Goal: Information Seeking & Learning: Learn about a topic

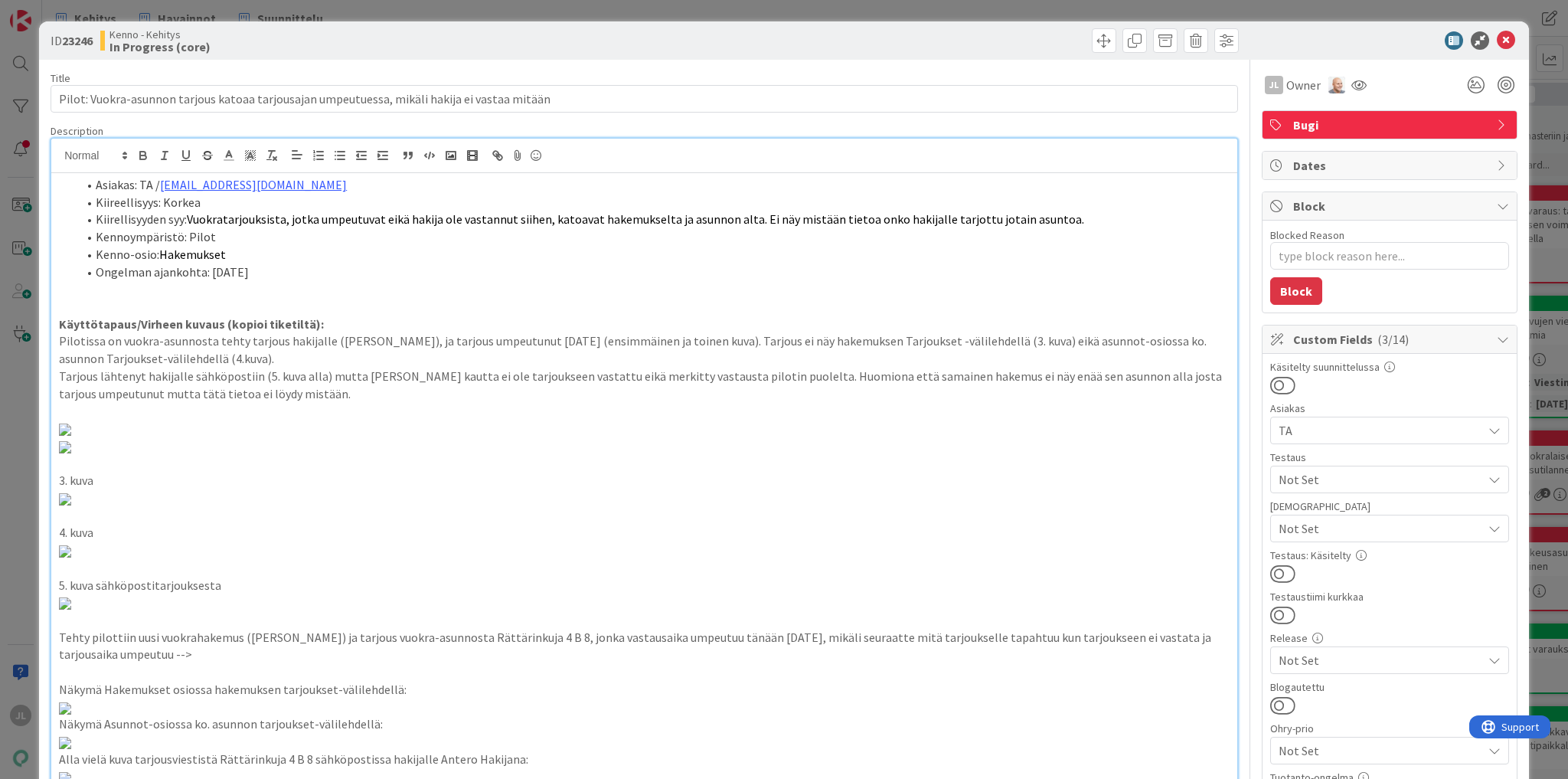
type textarea "x"
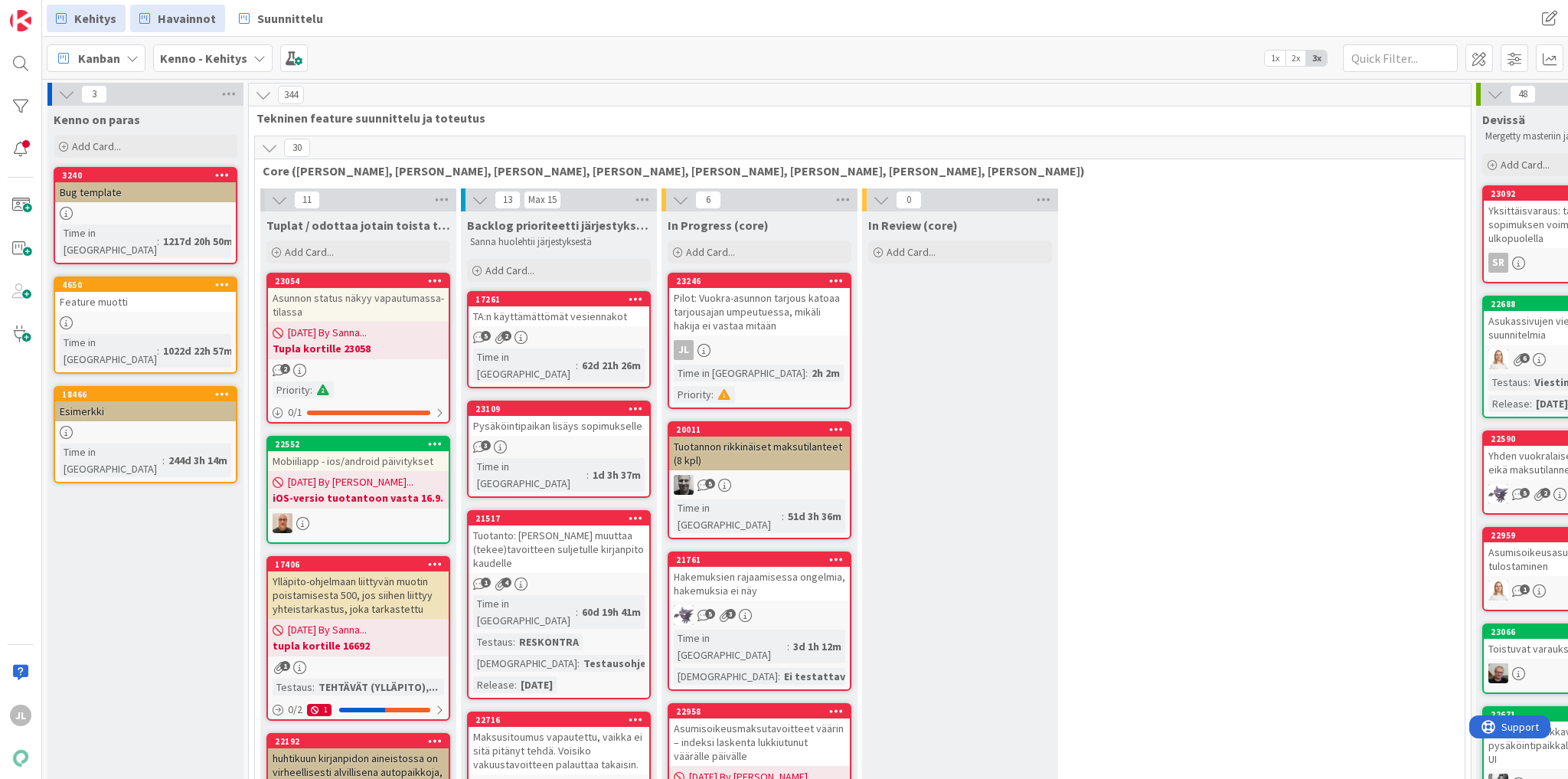
click at [175, 22] on span "Havainnot" at bounding box center [187, 18] width 58 height 18
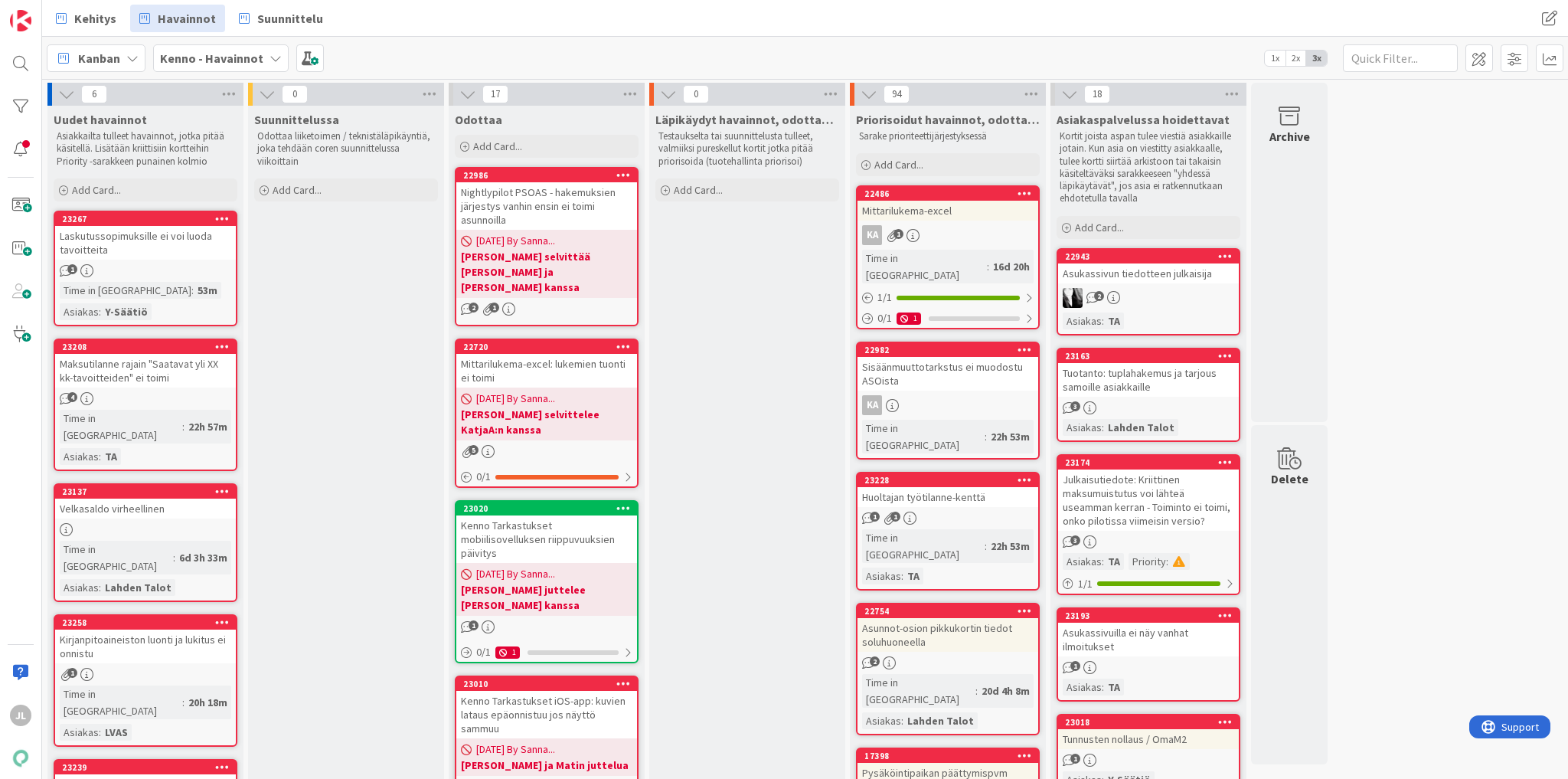
click at [148, 367] on div "Maksutilanne rajain "Saatavat yli XX kk-tavoitteiden" ei toimi" at bounding box center [145, 370] width 181 height 34
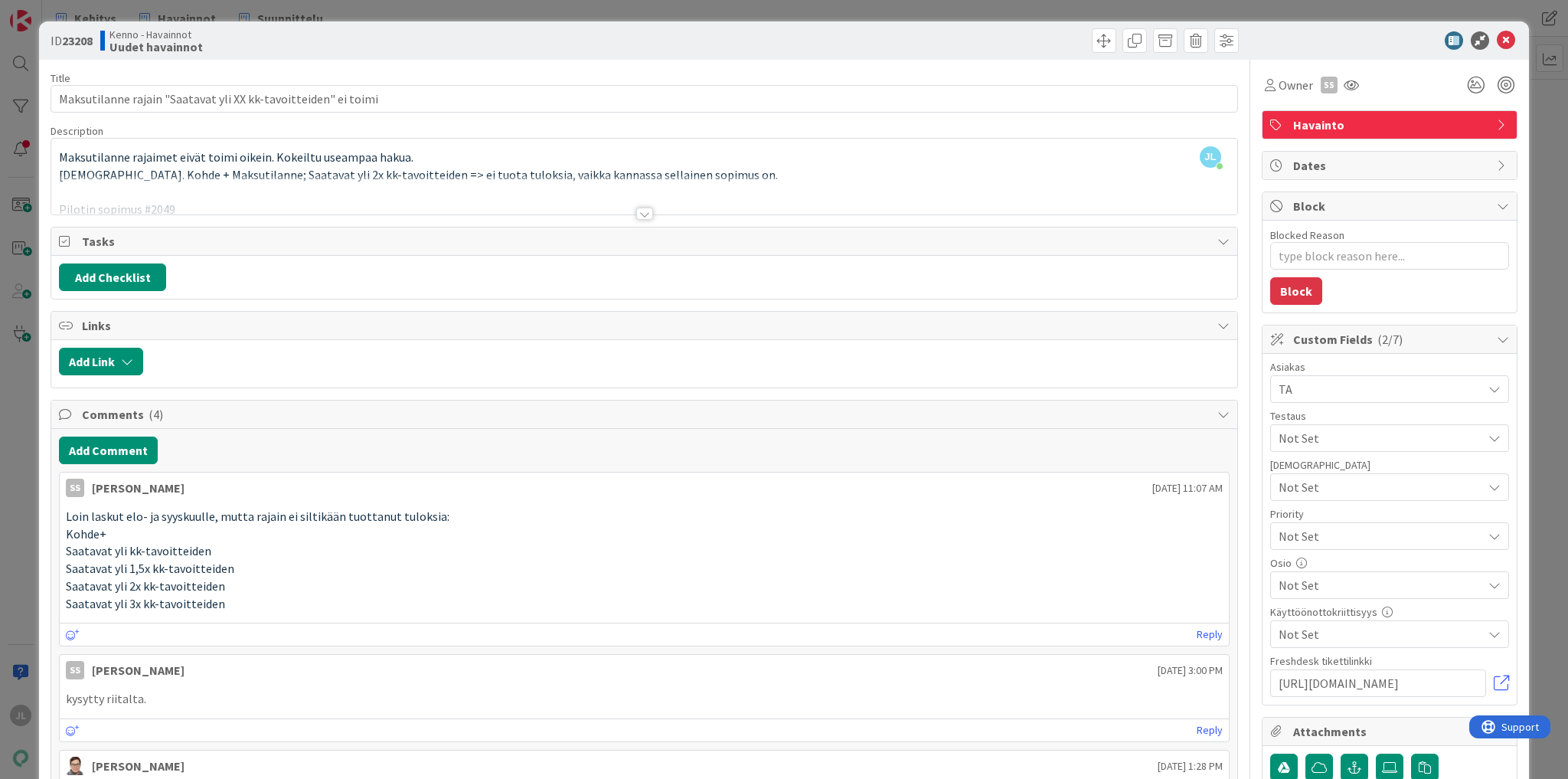
click at [346, 178] on div at bounding box center [645, 195] width 1186 height 39
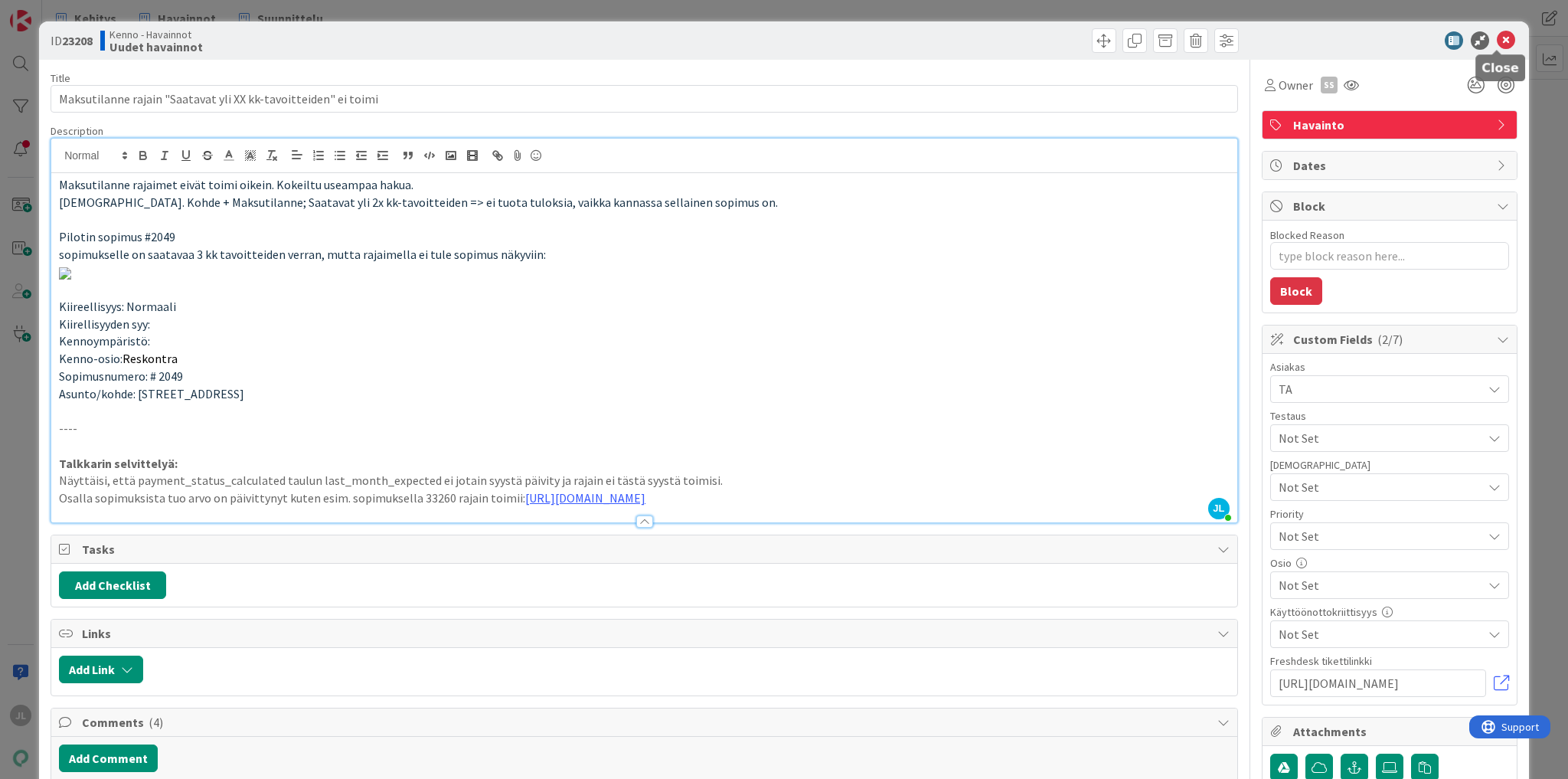
click at [1497, 44] on icon at bounding box center [1506, 41] width 18 height 18
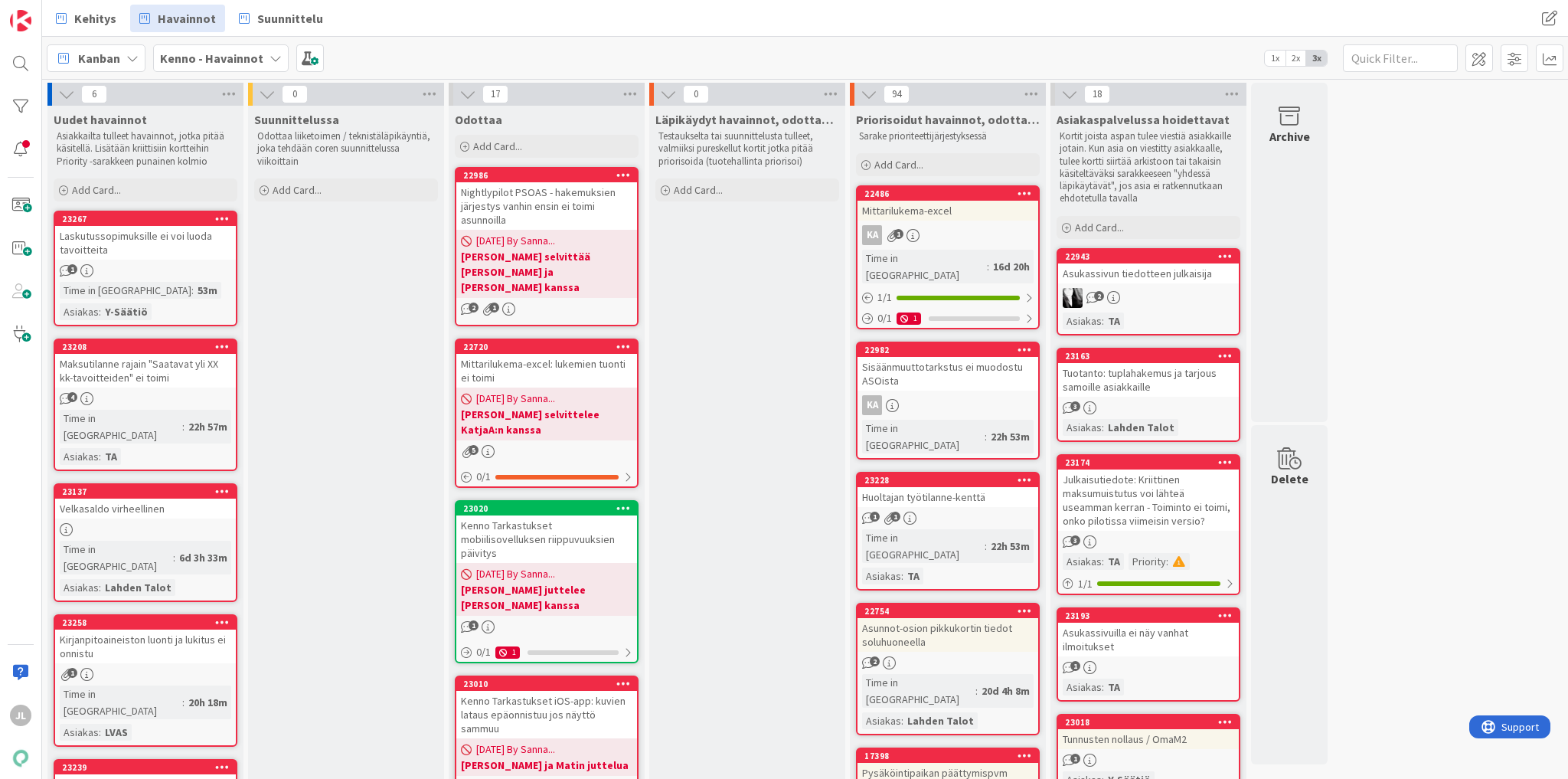
click at [208, 265] on div "1" at bounding box center [145, 271] width 181 height 13
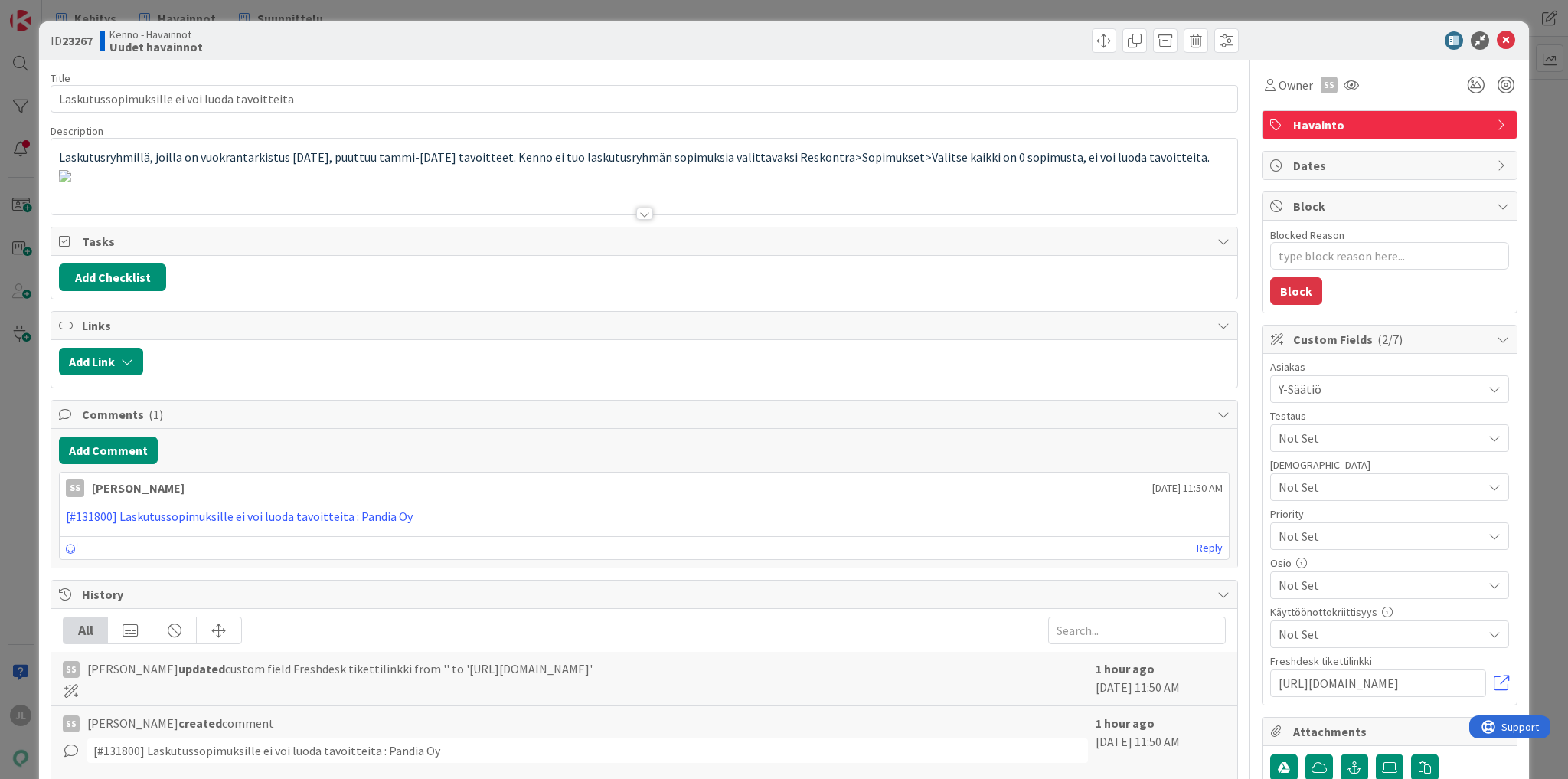
click at [339, 161] on div "Laskutusryhmillä, joilla on vuokrantarkistus 1.3.26, puuttuu tammi-helmikuun 26…" at bounding box center [645, 176] width 1186 height 76
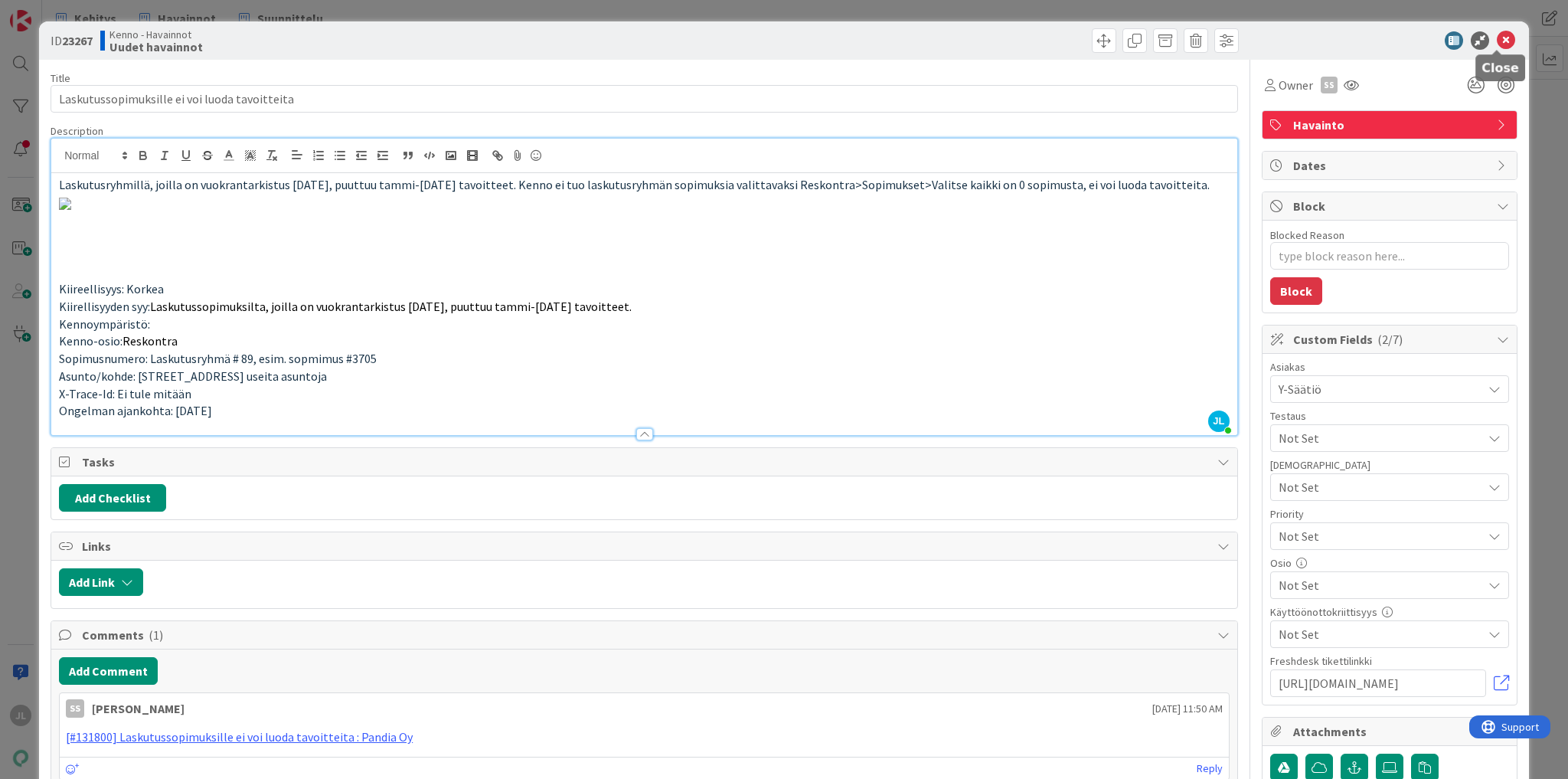
click at [1497, 37] on icon at bounding box center [1506, 41] width 18 height 18
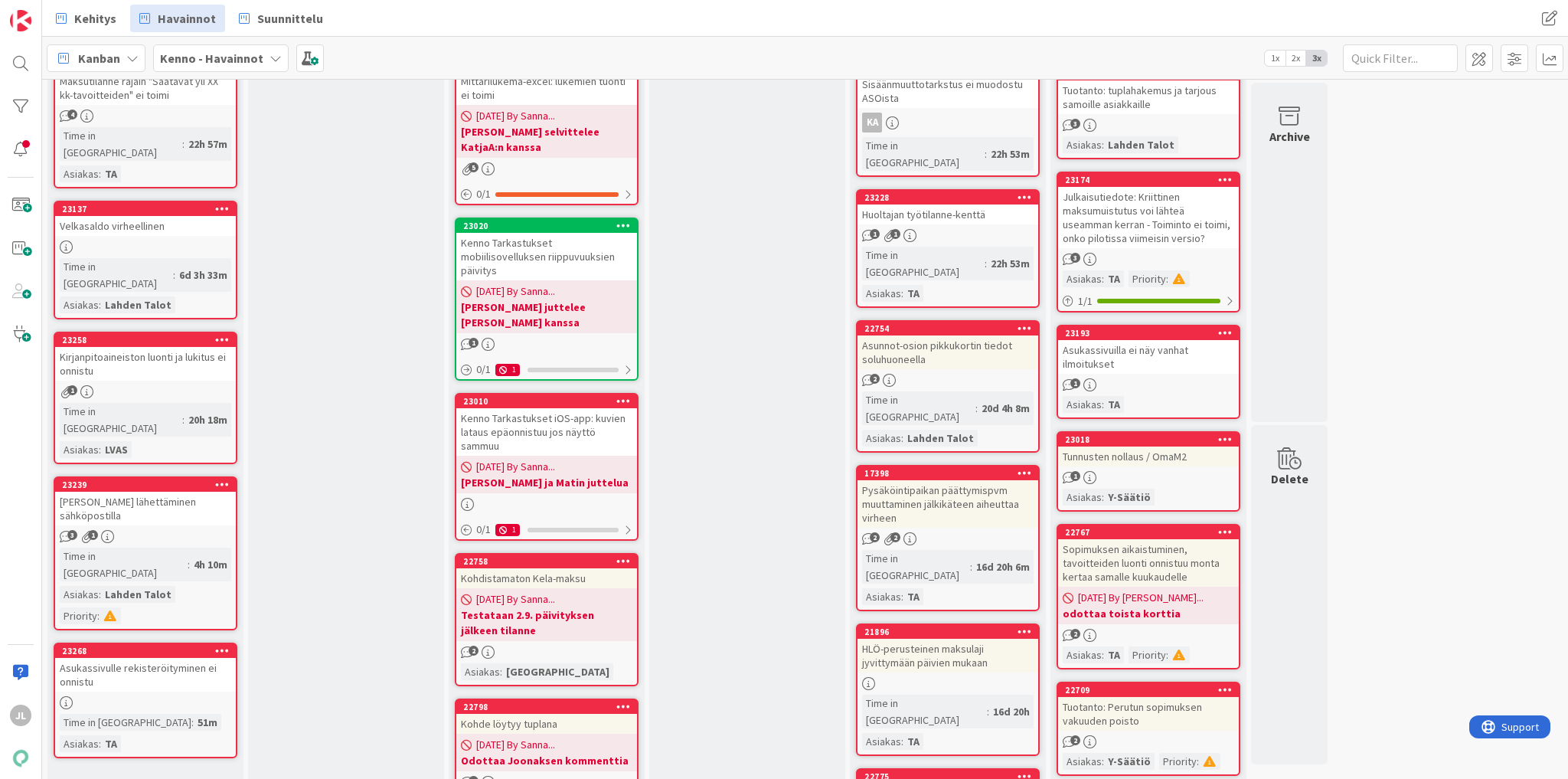
scroll to position [306, 0]
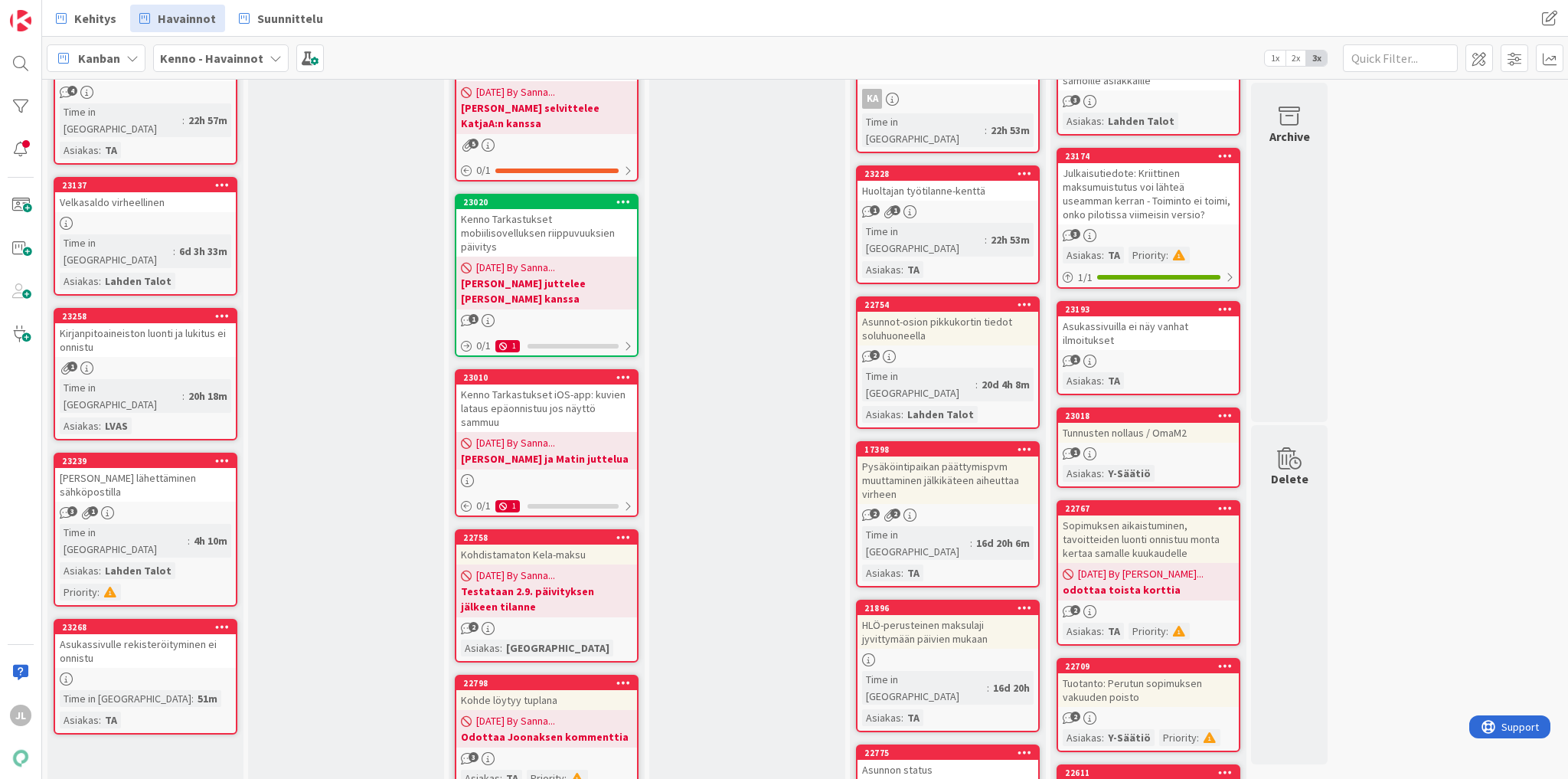
click at [184, 634] on div "Asukassivulle rekisteröityminen ei onnistu" at bounding box center [145, 651] width 181 height 34
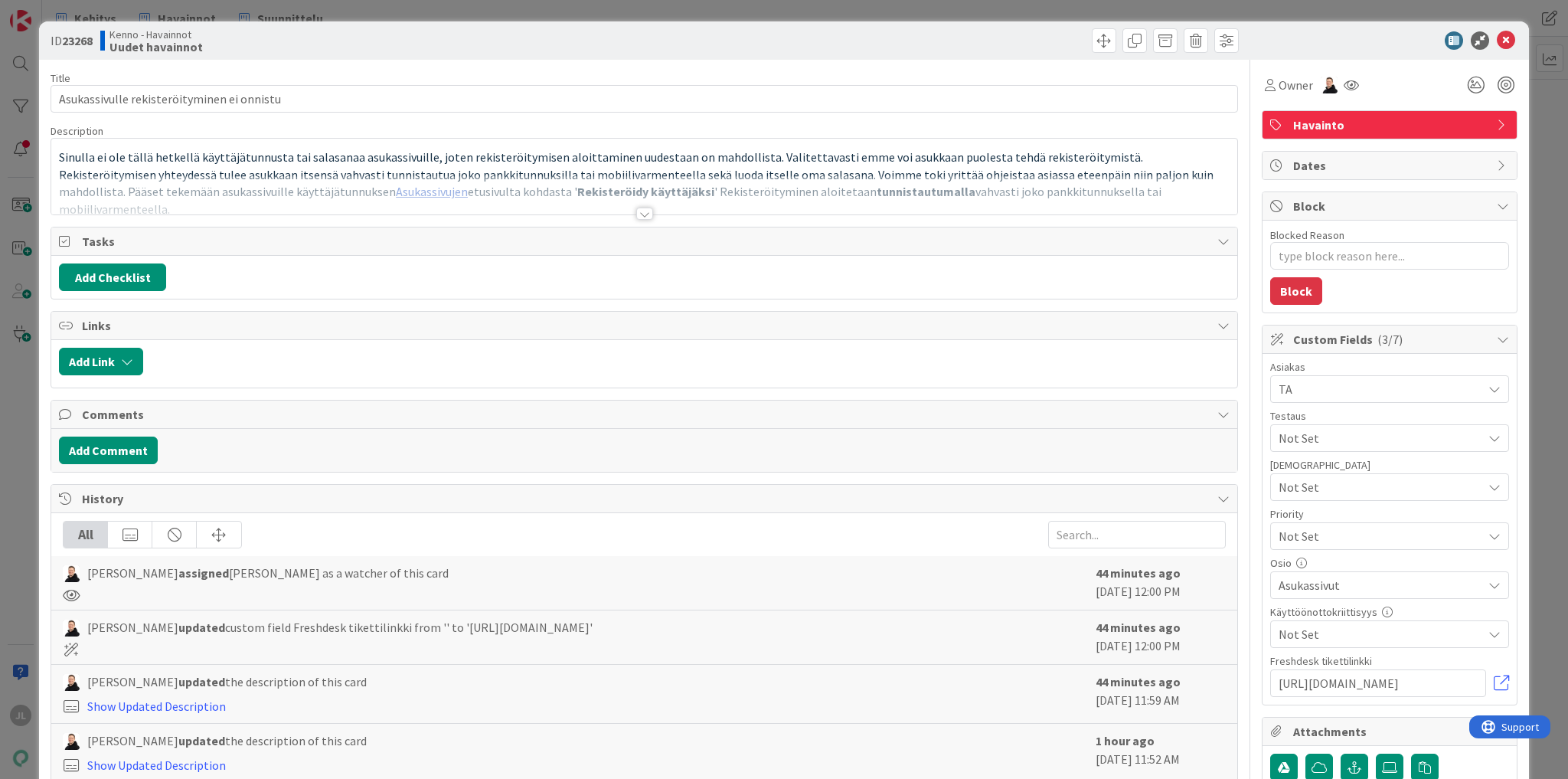
click at [448, 186] on div at bounding box center [645, 195] width 1186 height 39
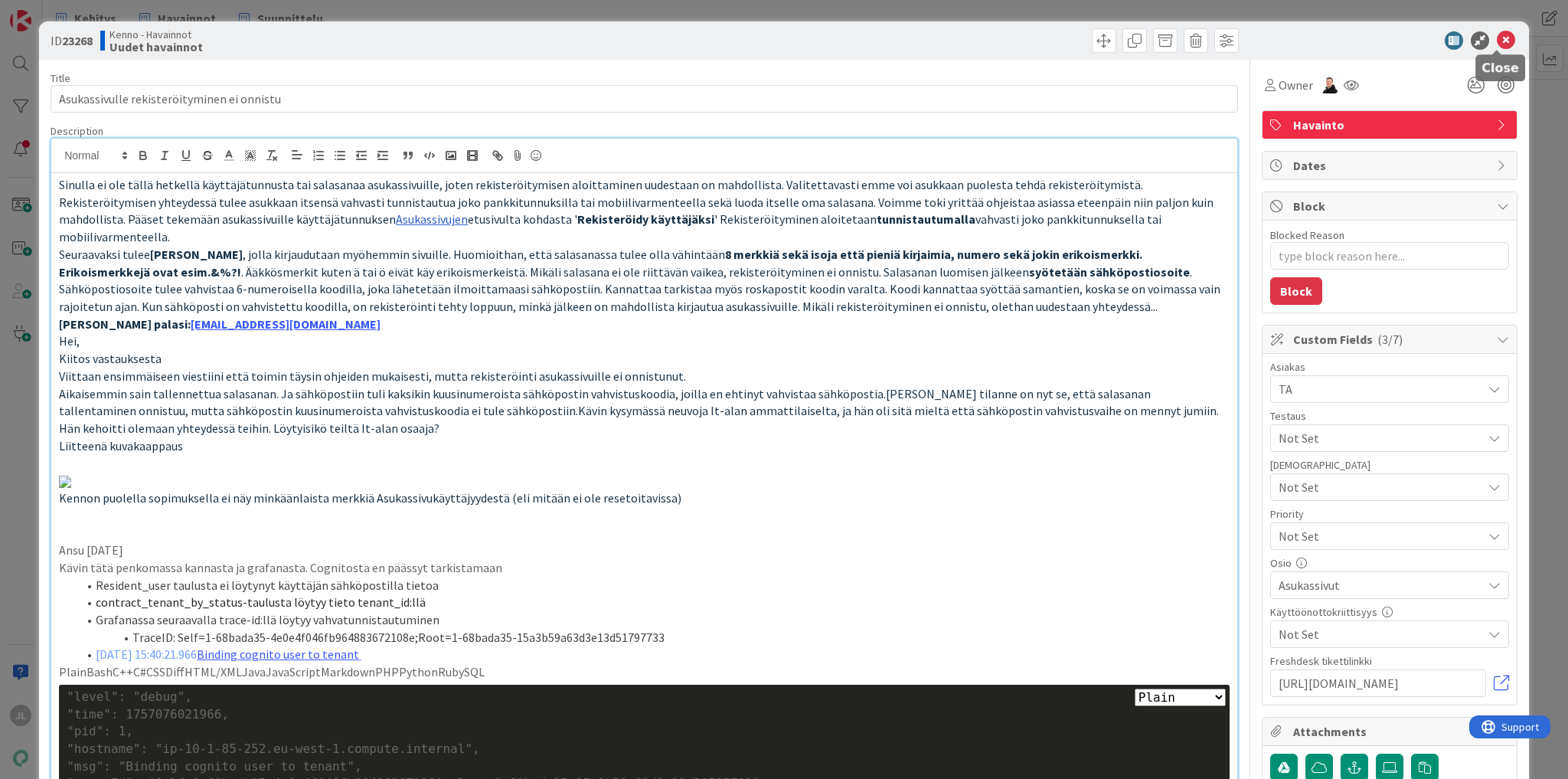
click at [1497, 42] on icon at bounding box center [1506, 41] width 18 height 18
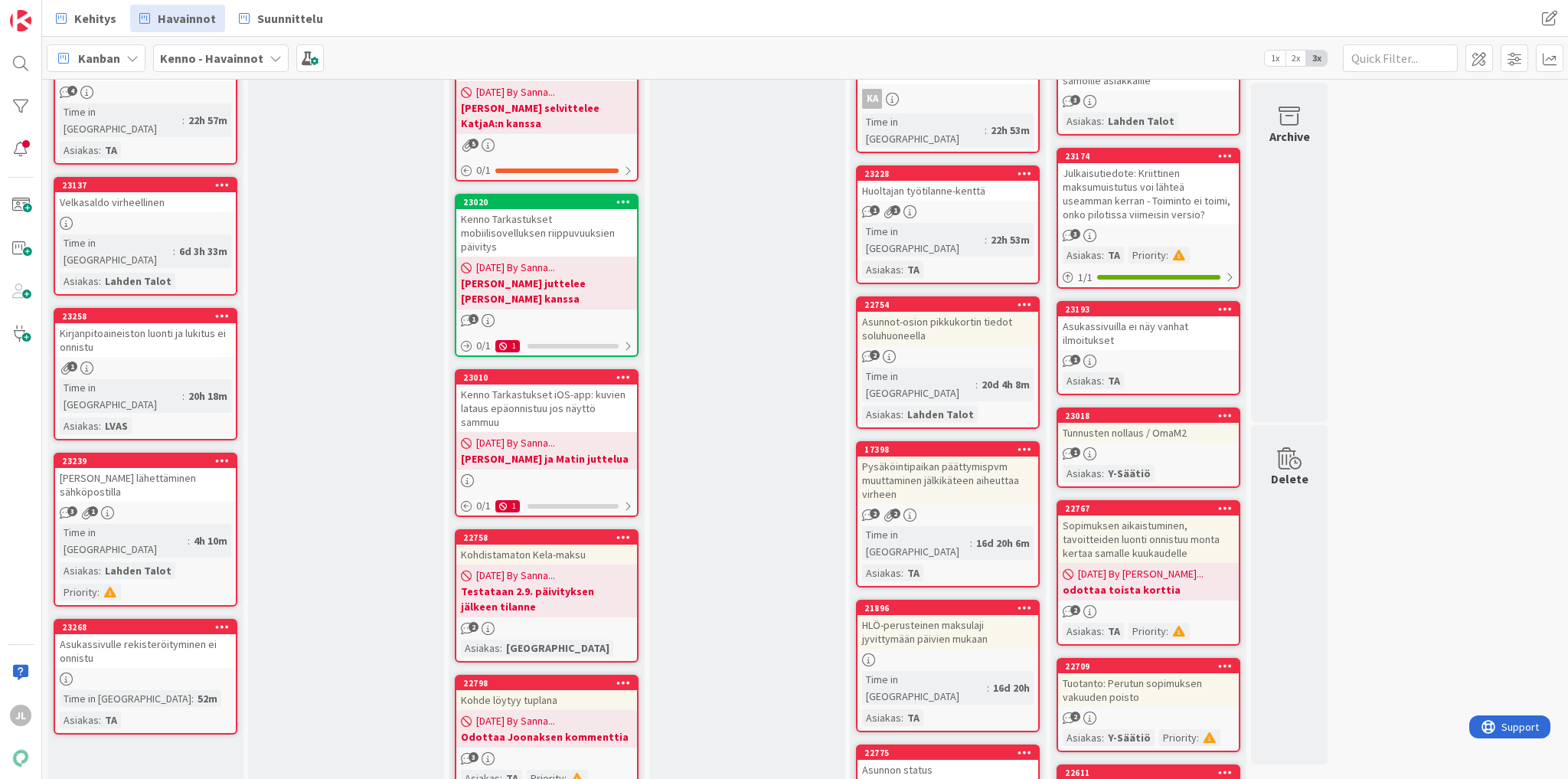
click at [156, 468] on div "Tarjouksen lähettäminen sähköpostilla" at bounding box center [145, 484] width 181 height 34
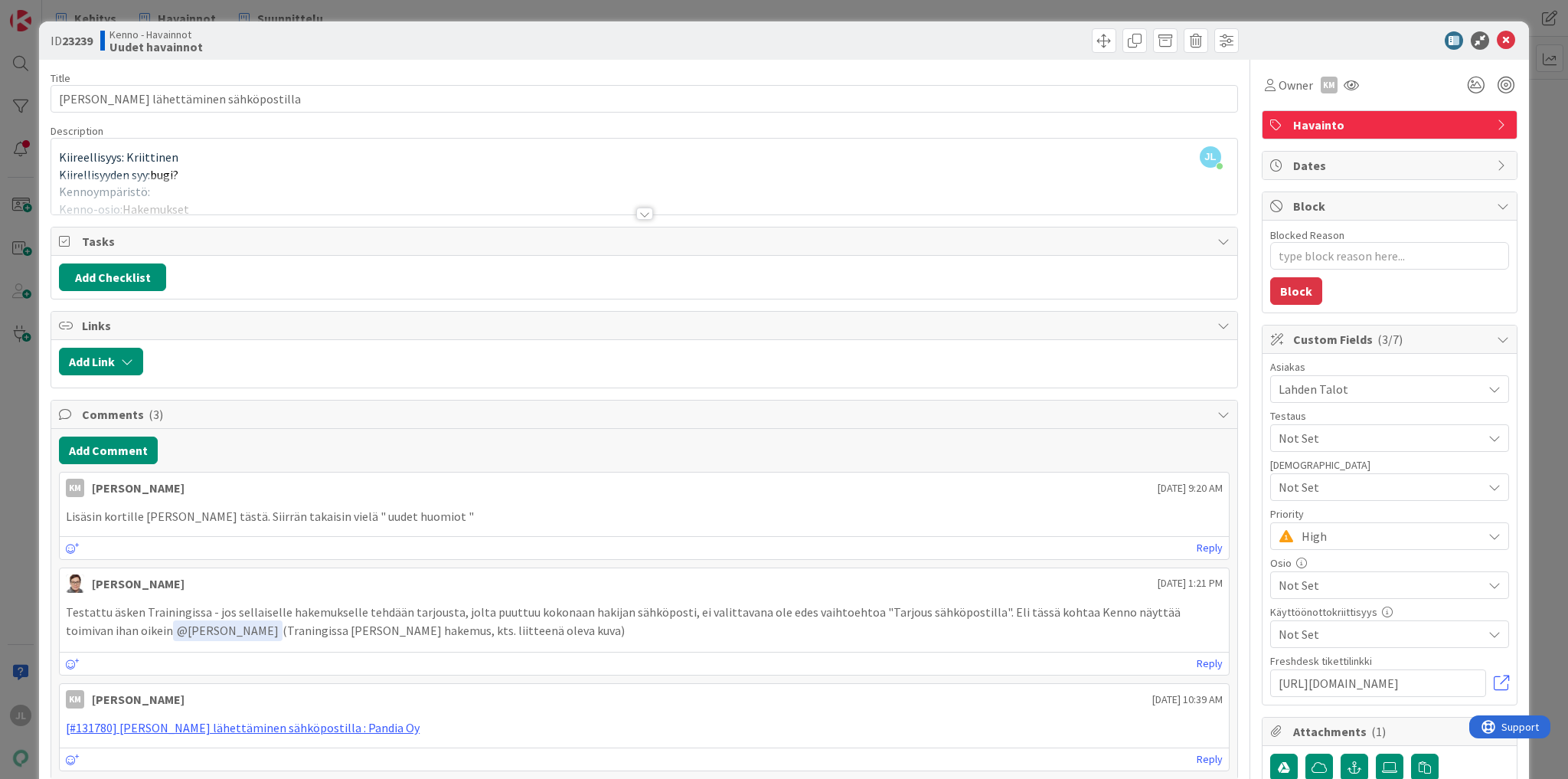
click at [377, 180] on div at bounding box center [645, 195] width 1186 height 39
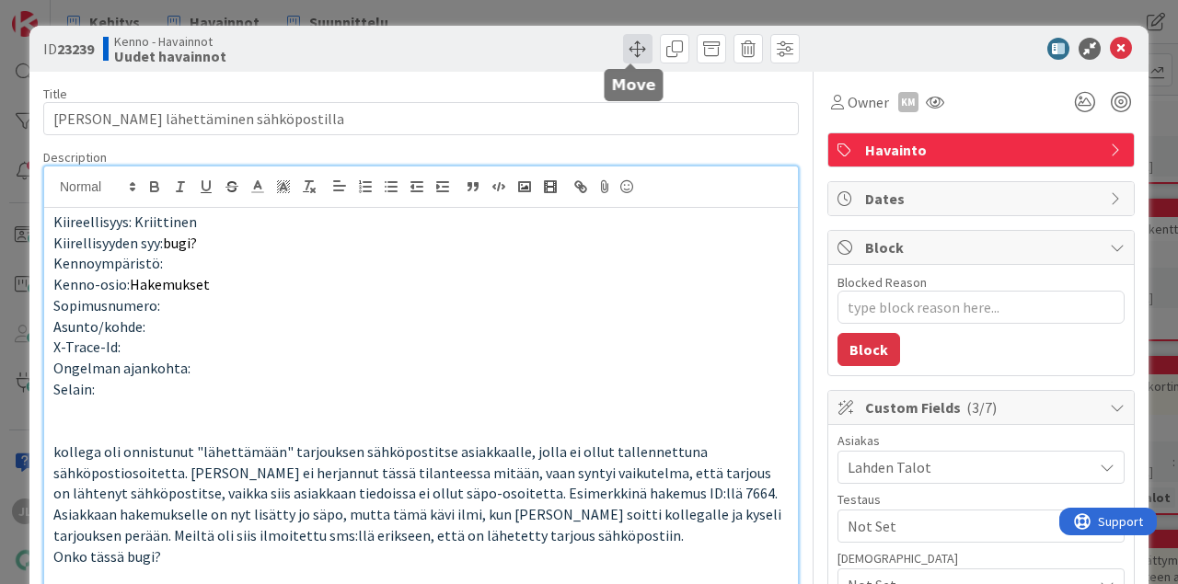
click at [634, 48] on span at bounding box center [637, 48] width 29 height 29
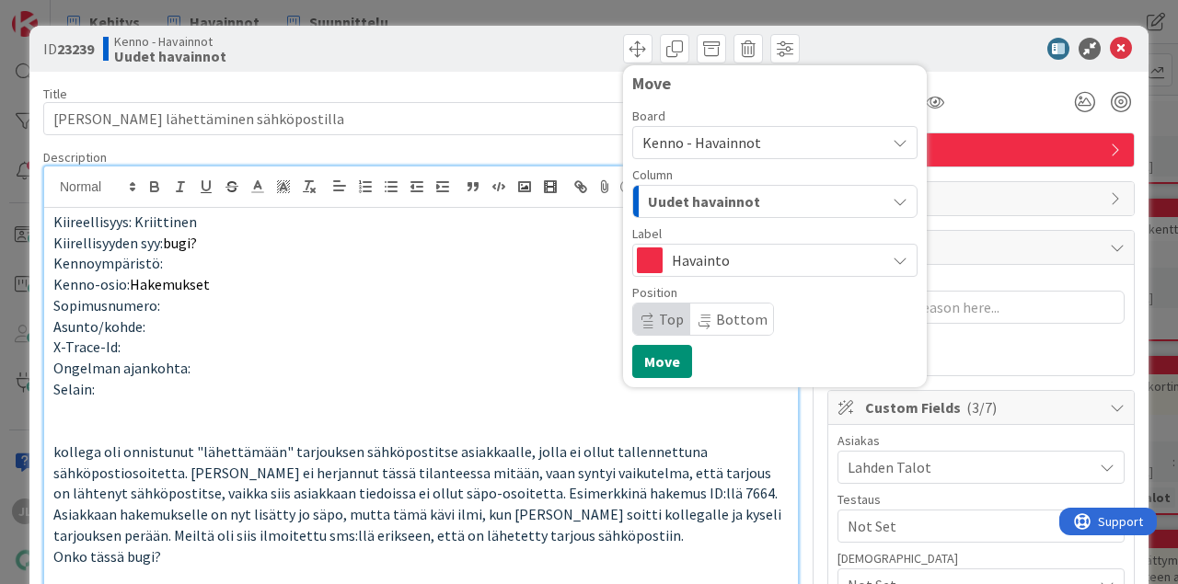
click at [749, 200] on div "Uudet havainnot" at bounding box center [764, 201] width 242 height 29
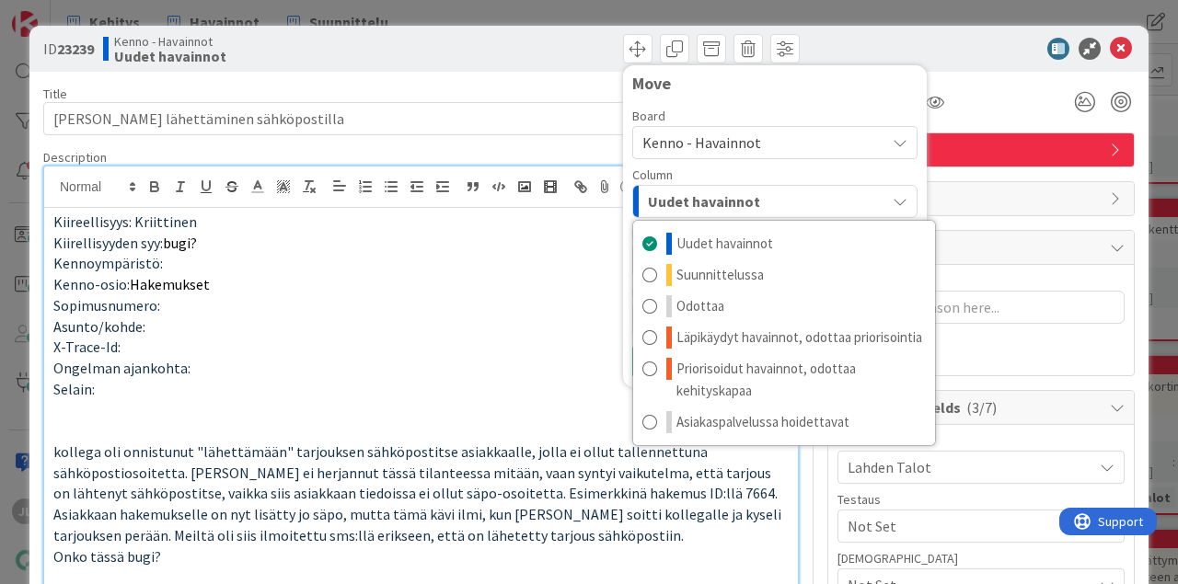
click at [738, 119] on div "Board" at bounding box center [774, 116] width 285 height 13
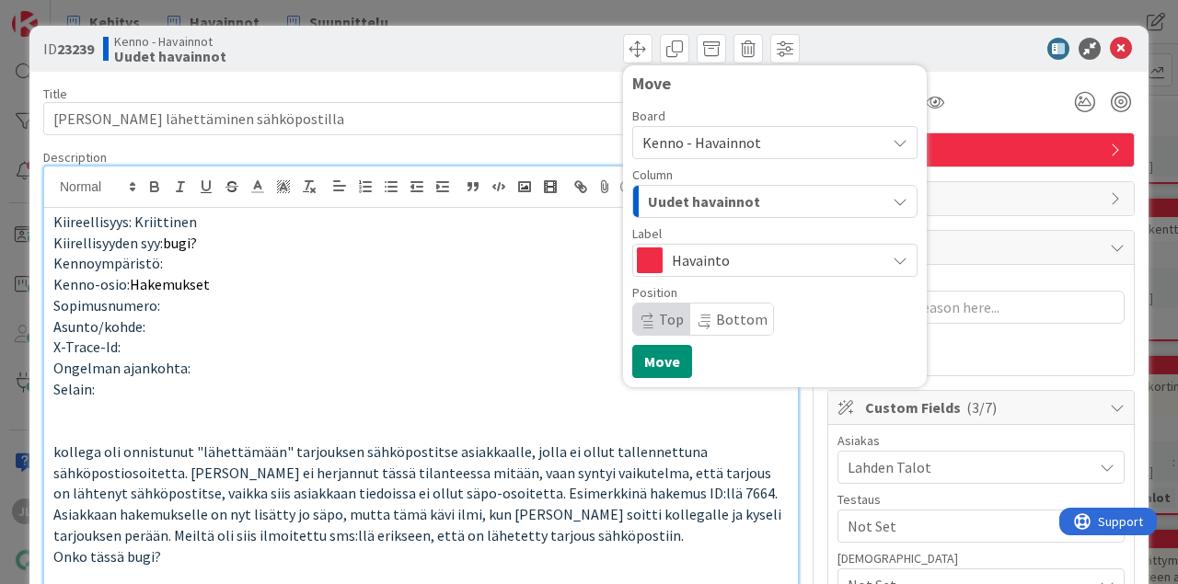
click at [1127, 47] on div at bounding box center [972, 49] width 326 height 22
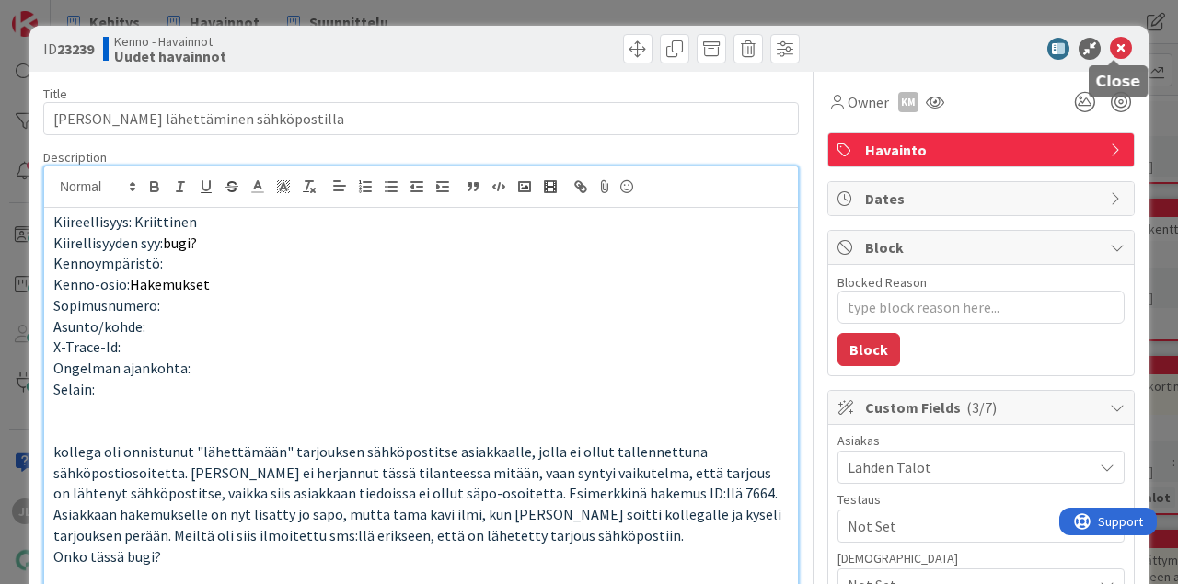
click at [1123, 47] on icon at bounding box center [1121, 49] width 22 height 22
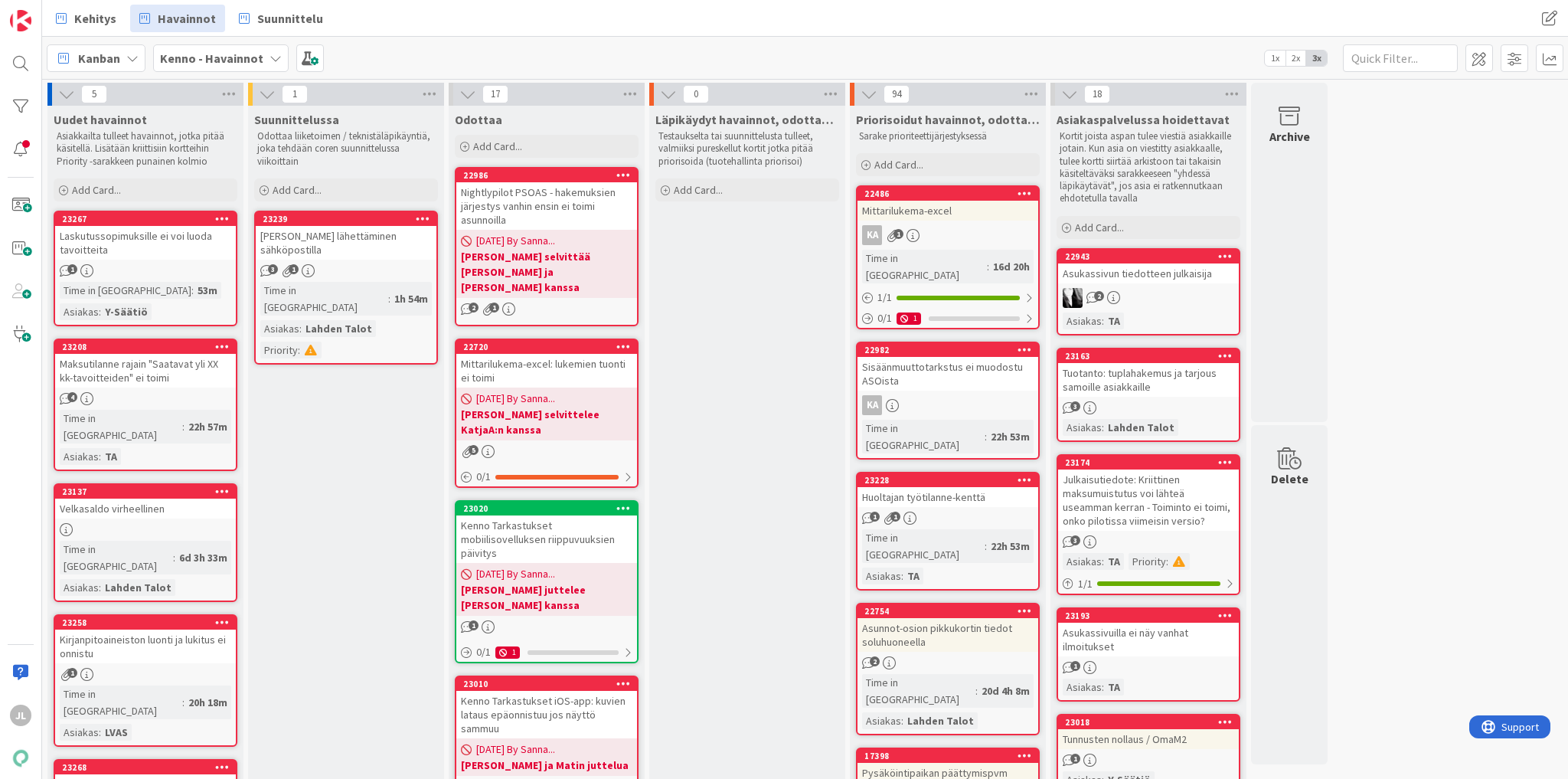
click at [159, 499] on div "Velkasaldo virheellinen" at bounding box center [145, 509] width 181 height 20
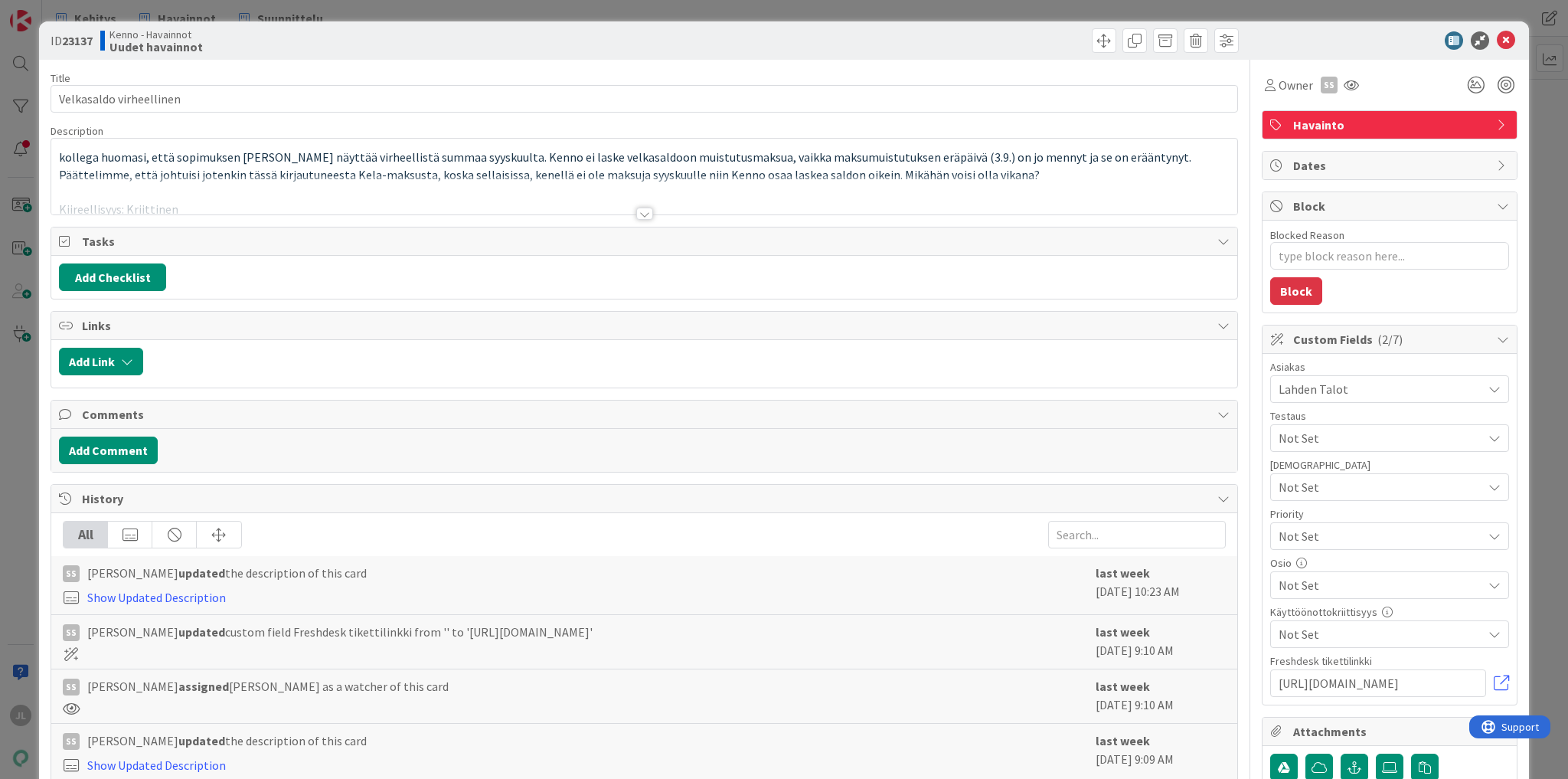
click at [239, 189] on div at bounding box center [645, 195] width 1186 height 39
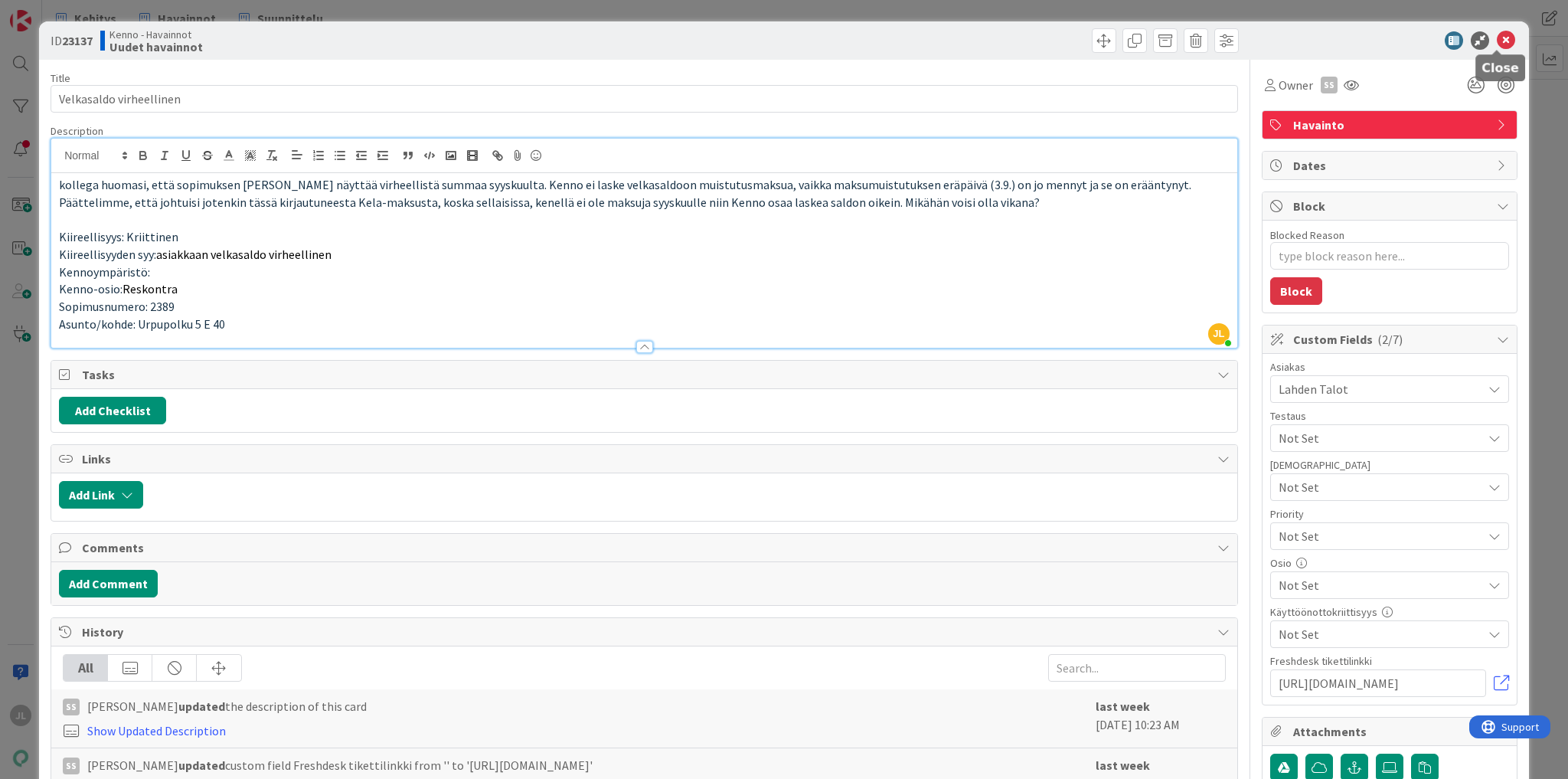
click at [1501, 38] on icon at bounding box center [1506, 41] width 18 height 18
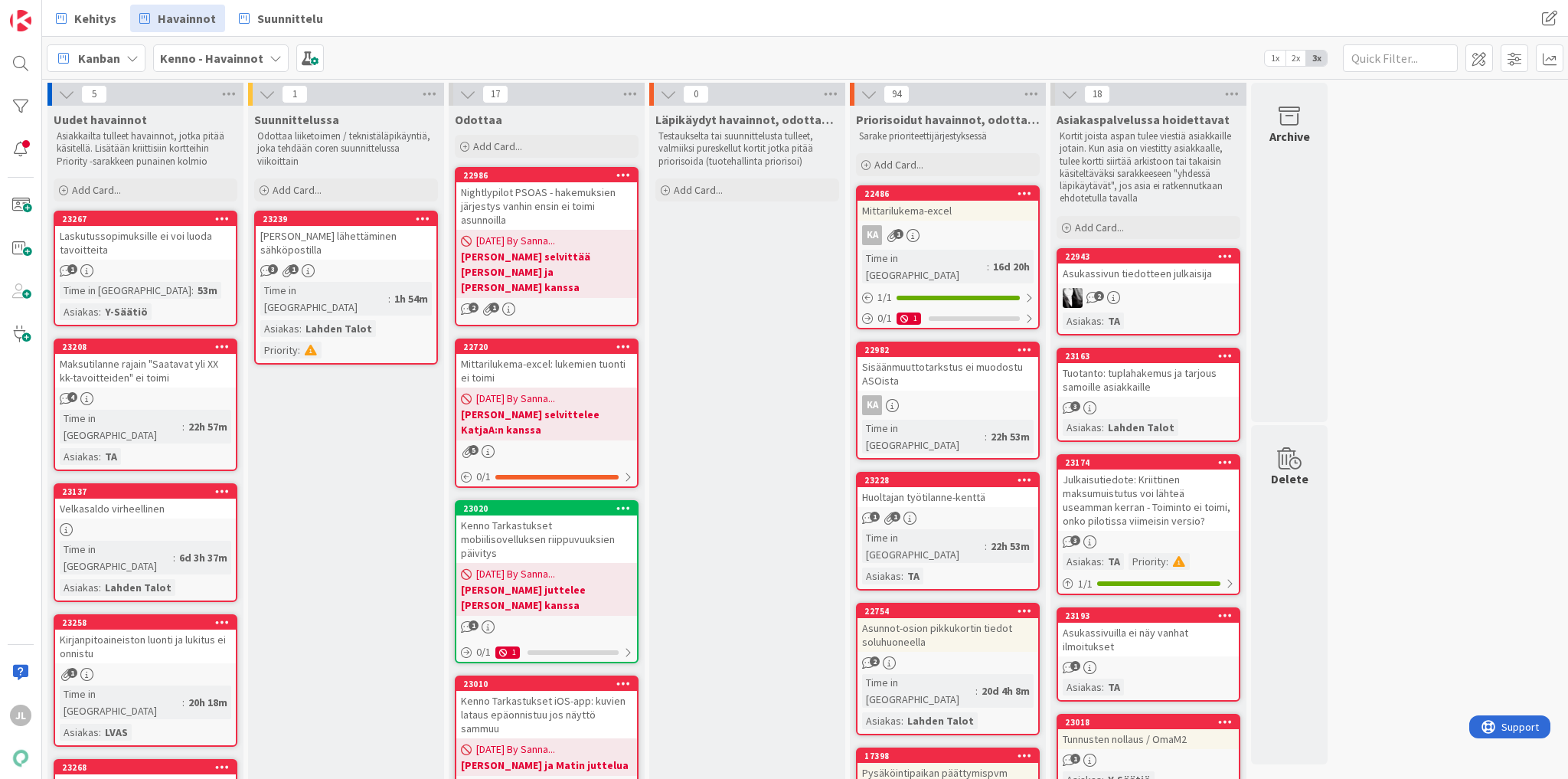
click at [127, 246] on div "Laskutussopimuksille ei voi luoda tavoitteita" at bounding box center [145, 243] width 181 height 34
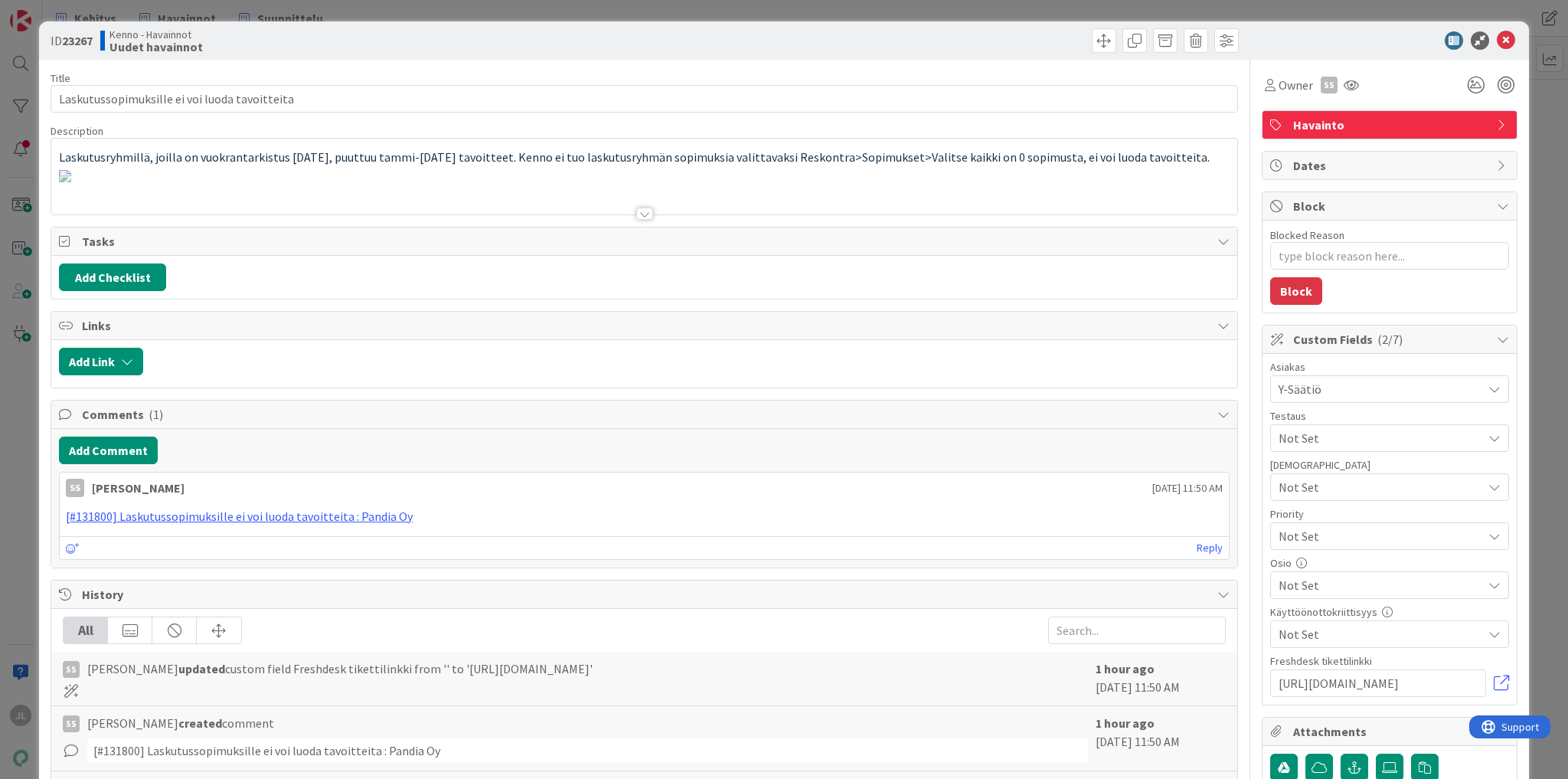
click at [72, 170] on img at bounding box center [65, 176] width 12 height 12
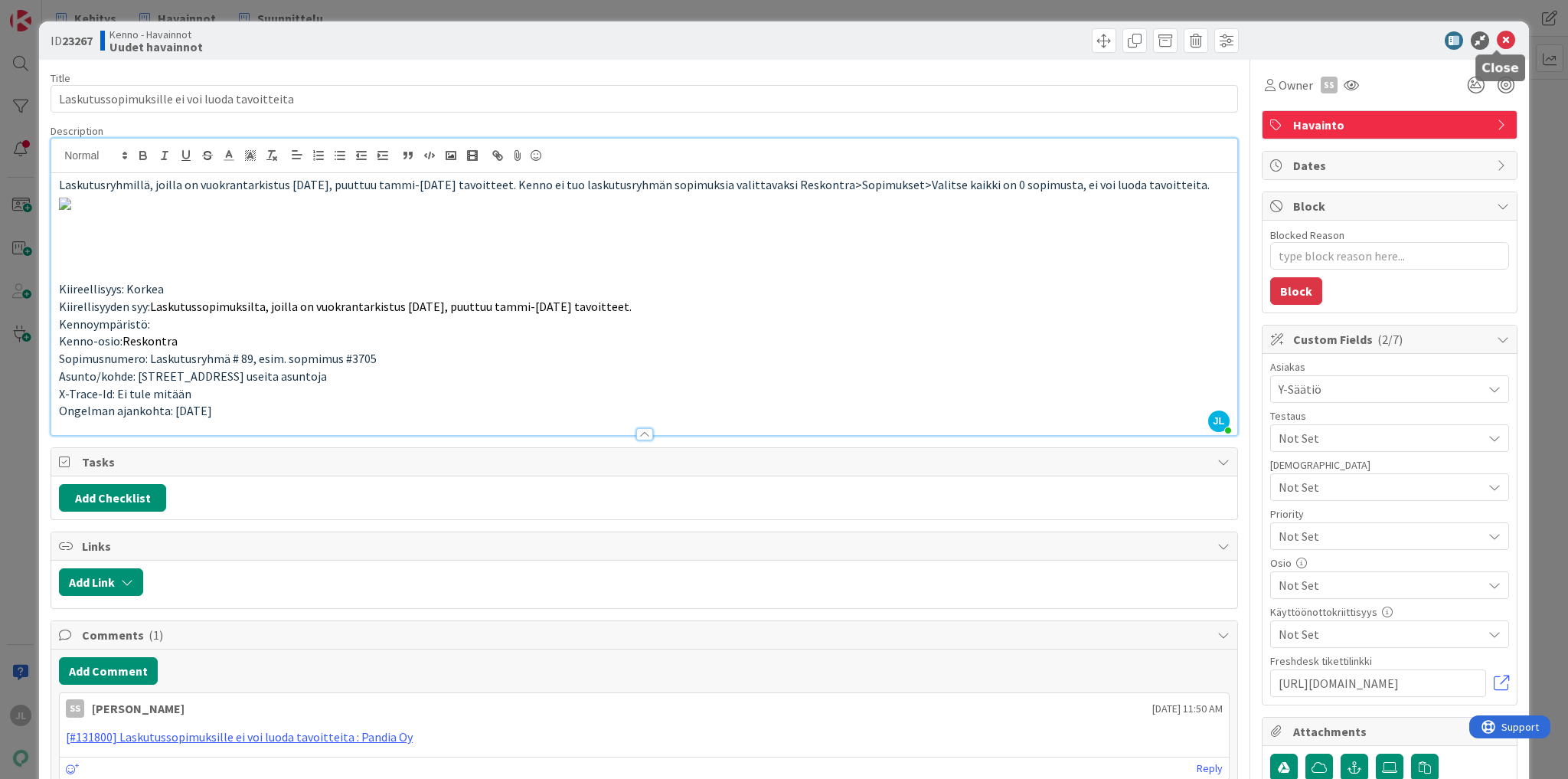
click at [1496, 36] on icon at bounding box center [1506, 41] width 18 height 18
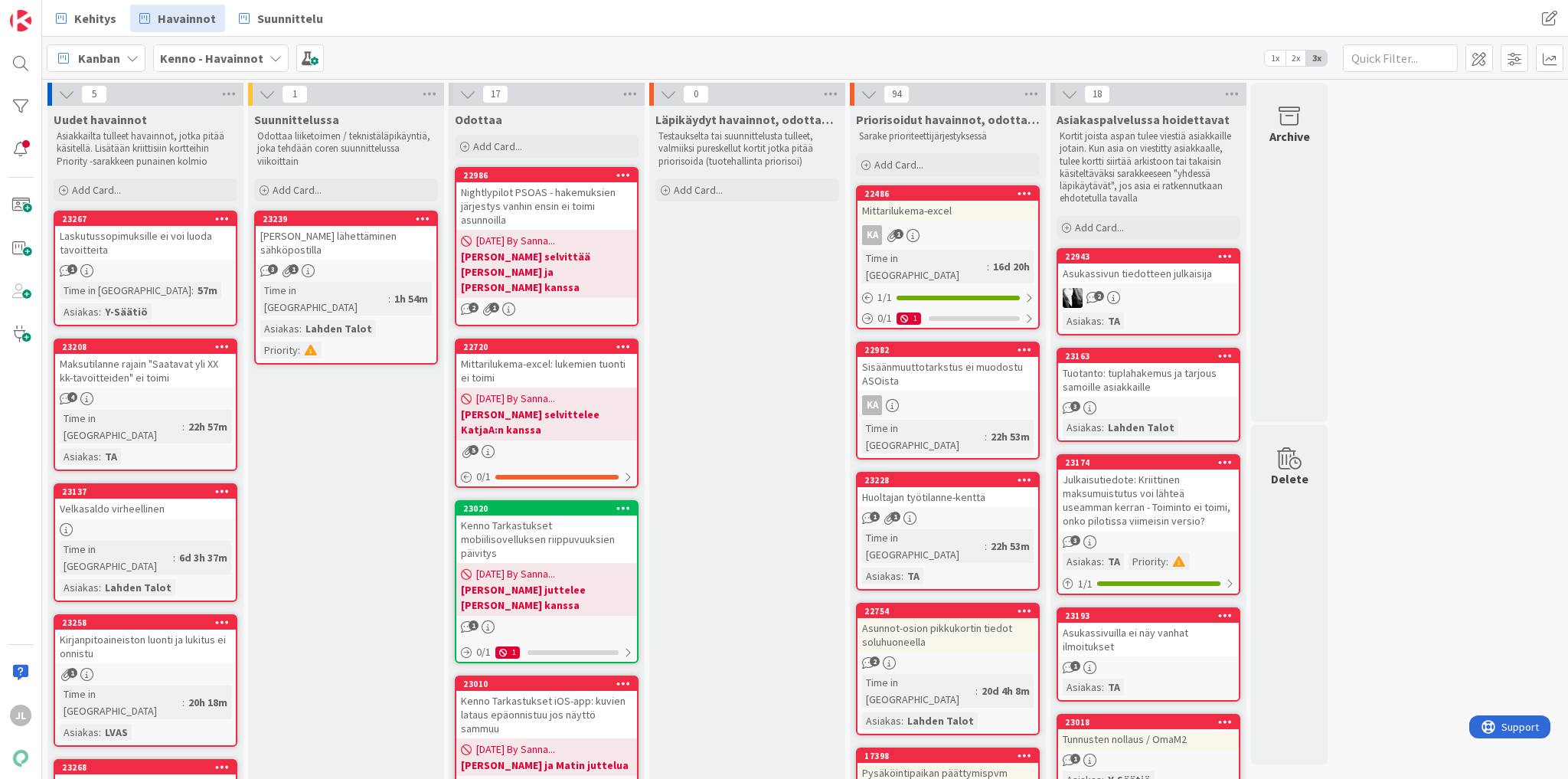
click at [139, 360] on div "Maksutilanne rajain "Saatavat yli XX kk-tavoitteiden" ei toimi" at bounding box center [145, 370] width 181 height 34
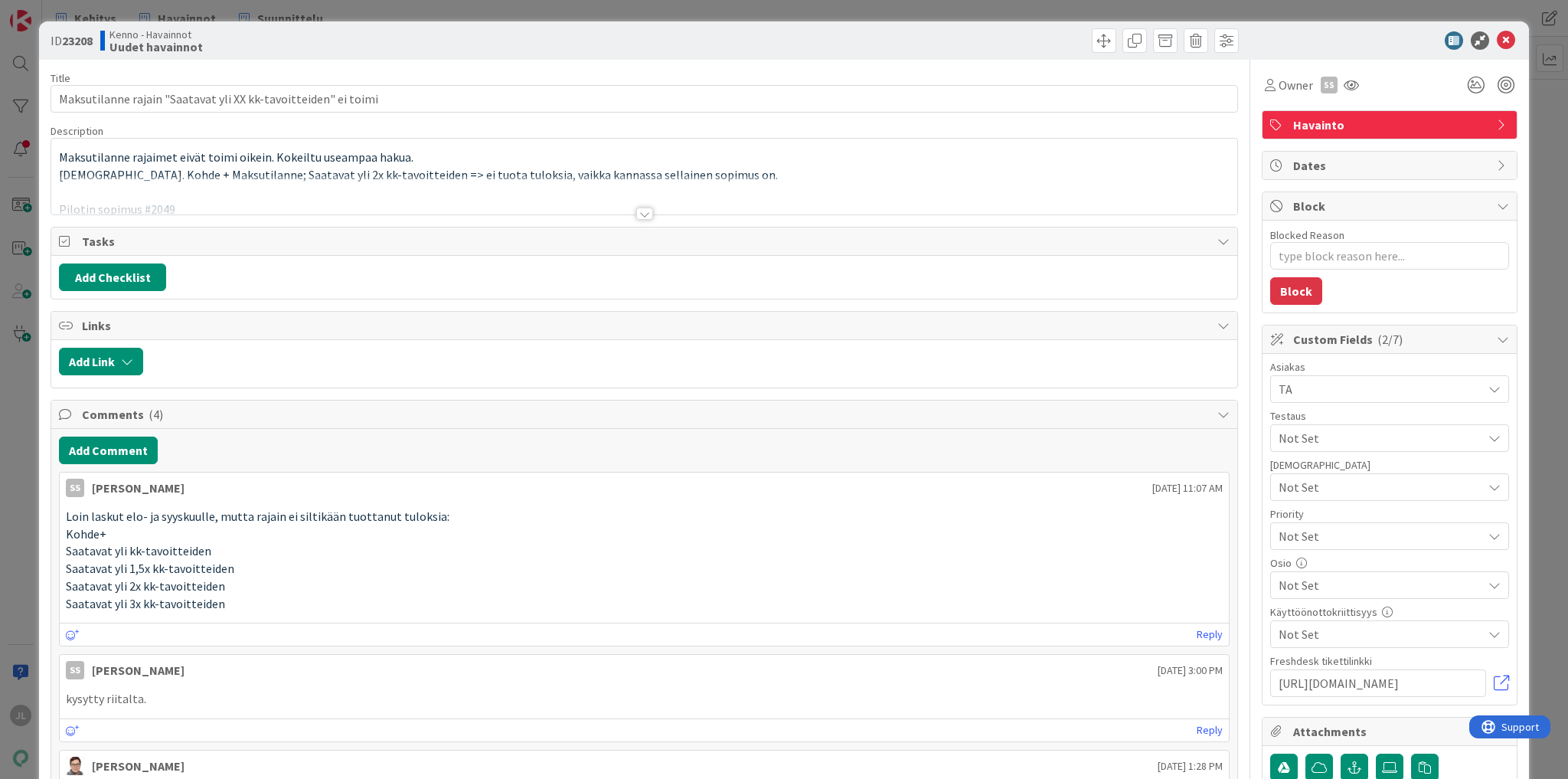
type textarea "x"
click at [321, 178] on div at bounding box center [645, 195] width 1186 height 39
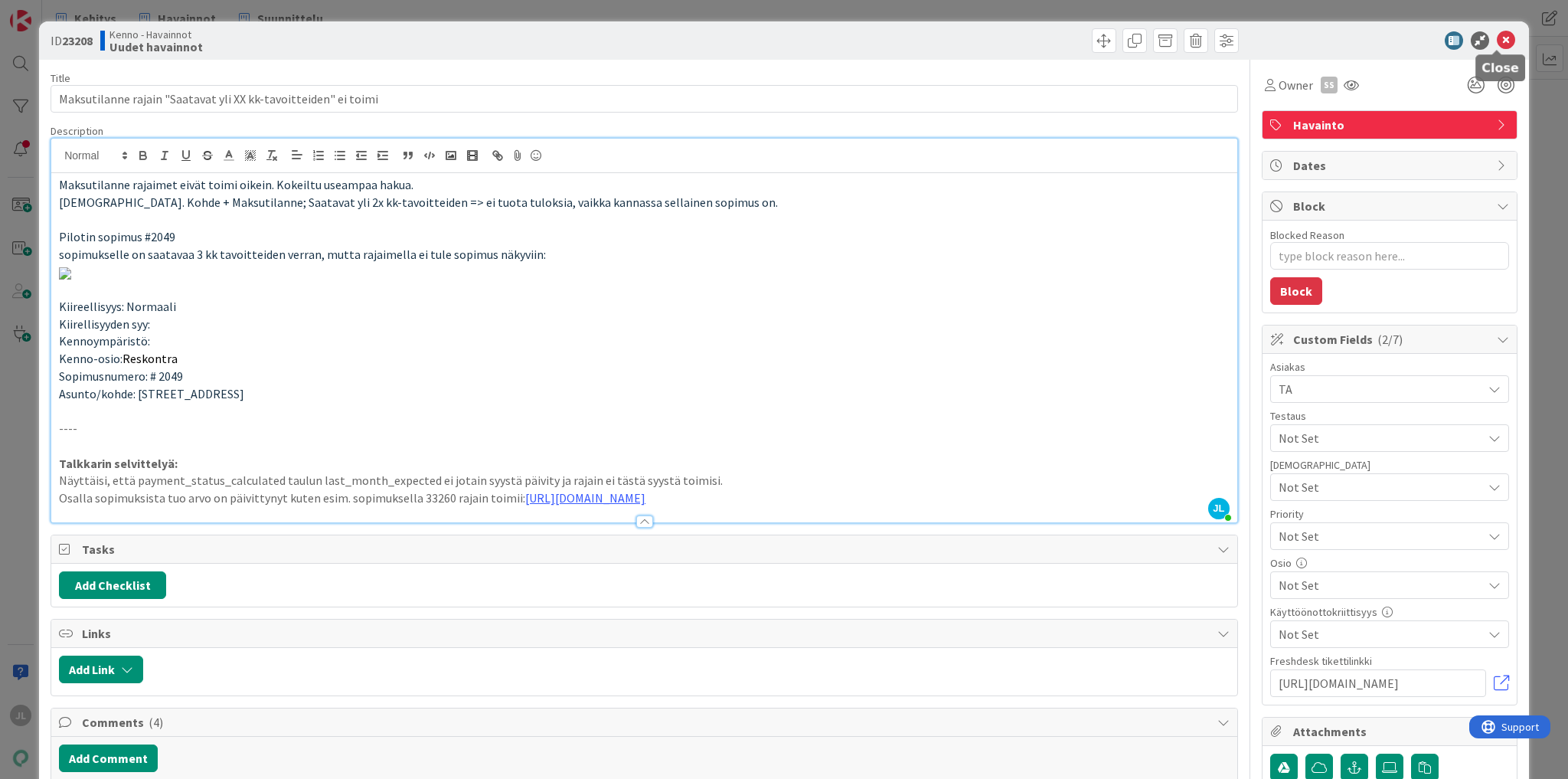
click at [1501, 34] on icon at bounding box center [1506, 41] width 18 height 18
